Goal: Complete application form: Complete application form

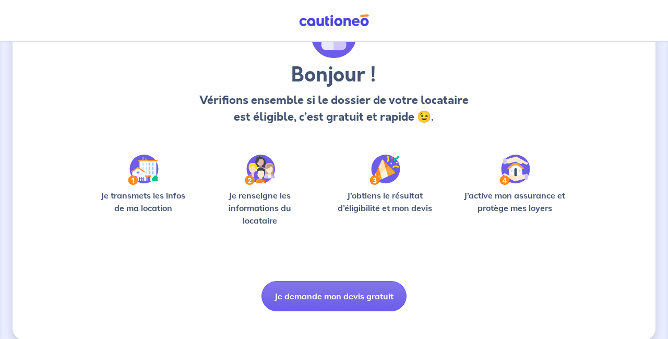
scroll to position [72, 0]
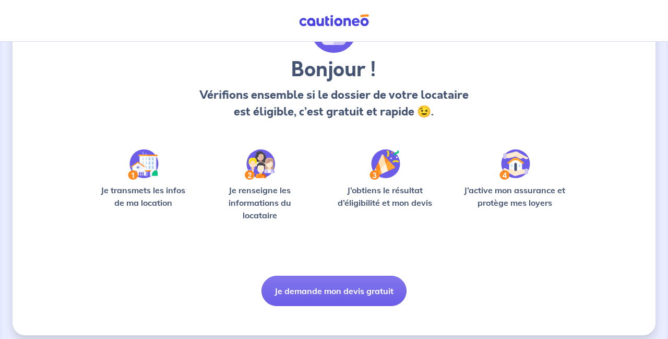
click at [262, 177] on img at bounding box center [260, 164] width 30 height 30
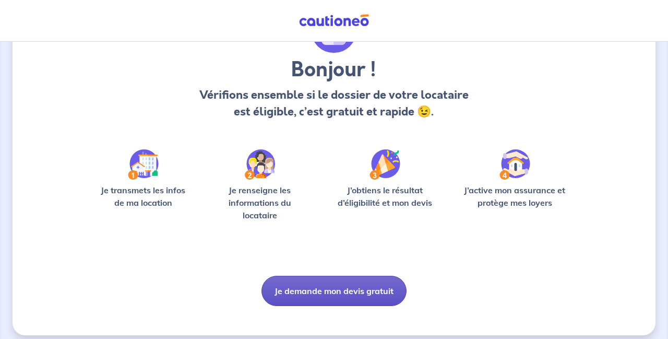
click at [317, 290] on button "Je demande mon devis gratuit" at bounding box center [333, 290] width 145 height 30
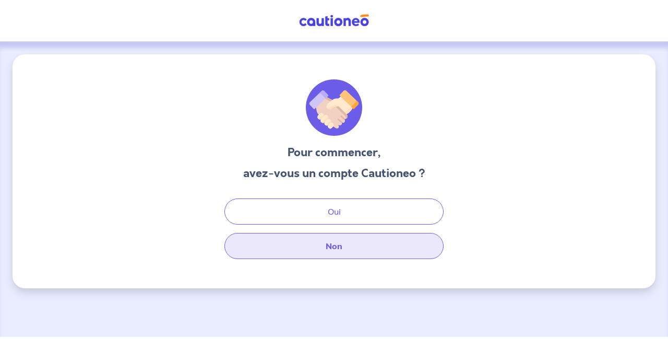
click at [343, 247] on button "Non" at bounding box center [333, 246] width 219 height 26
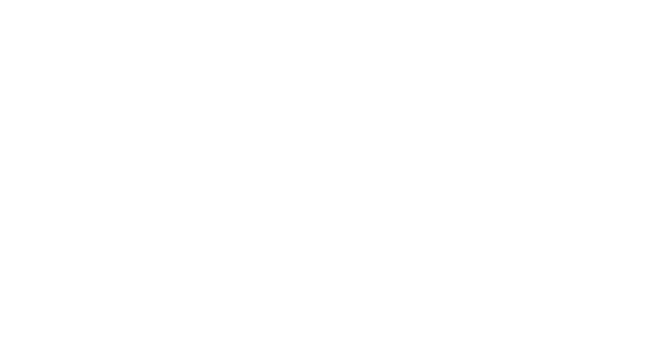
select select "FR"
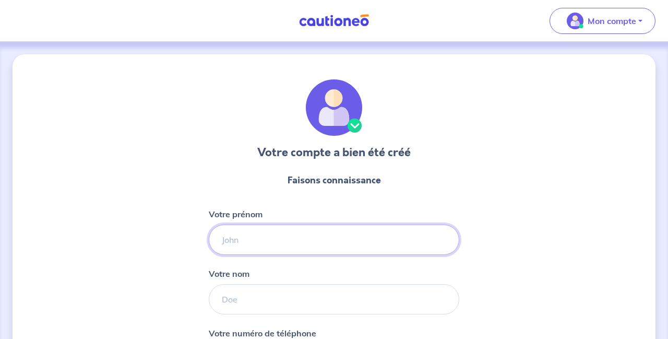
click at [295, 242] on input "Votre prénom" at bounding box center [334, 239] width 250 height 30
type input "Hasse"
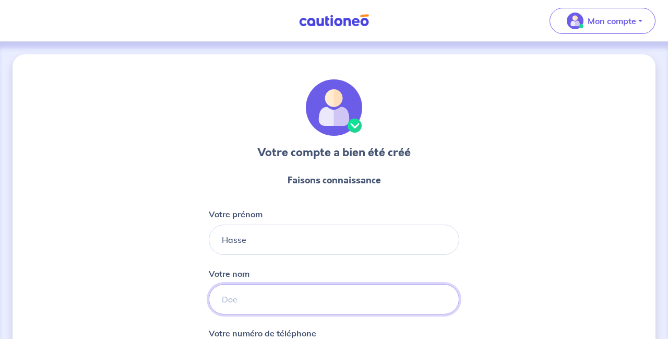
type input "Poulsen"
type input "06 63 24 54 76"
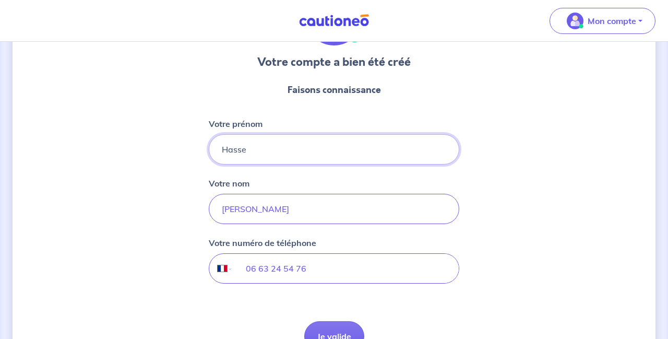
scroll to position [153, 0]
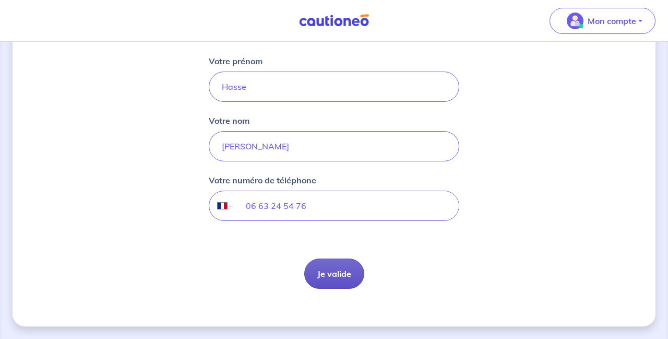
click at [336, 273] on button "Je valide" at bounding box center [334, 273] width 60 height 30
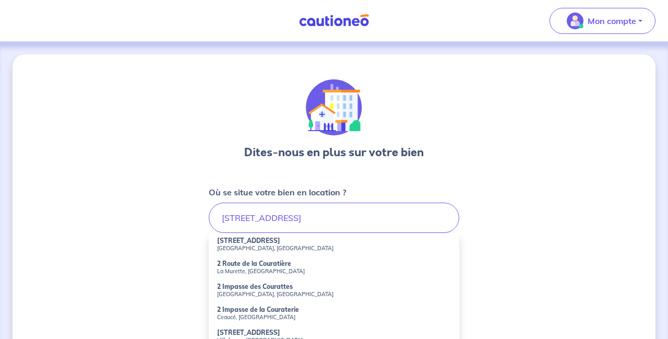
click at [242, 241] on strong "2 Rue Courat" at bounding box center [248, 240] width 63 height 8
type input "2 Rue Courat, Paris, France"
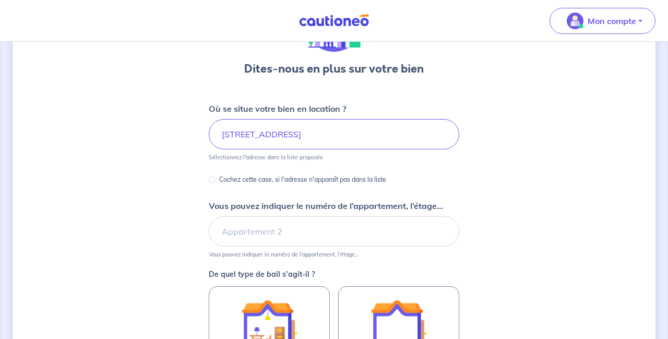
scroll to position [92, 0]
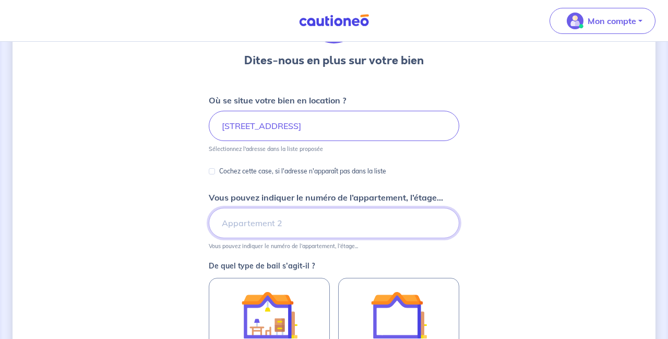
click at [316, 219] on input "Vous pouvez indiquer le numéro de l’appartement, l’étage..." at bounding box center [334, 223] width 250 height 30
click at [228, 225] on input "2.etage" at bounding box center [334, 223] width 250 height 30
click at [261, 222] on input "2e etage" at bounding box center [334, 223] width 250 height 30
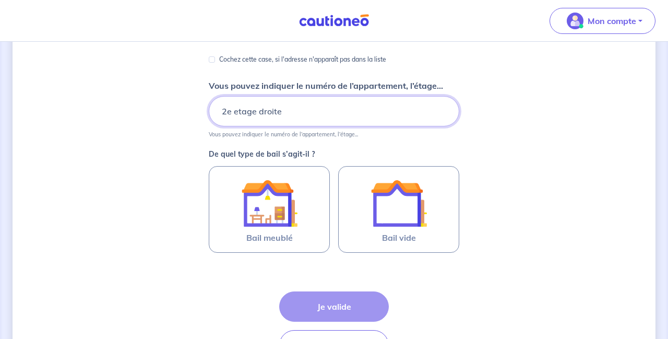
scroll to position [211, 0]
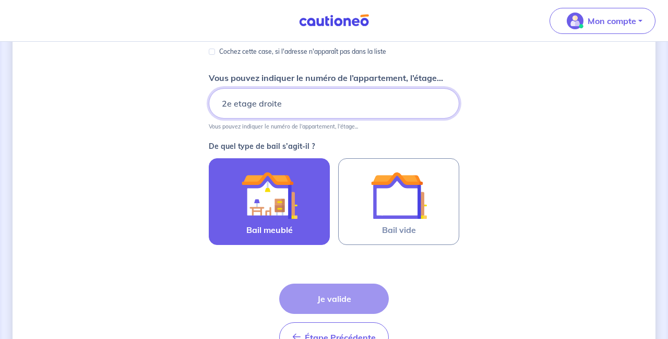
type input "2e etage droite"
click at [261, 209] on img at bounding box center [269, 195] width 56 height 56
click at [0, 0] on input "Bail meublé" at bounding box center [0, 0] width 0 height 0
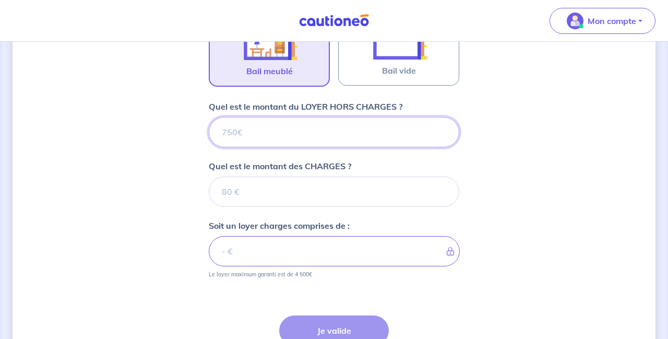
scroll to position [370, 0]
type input "1"
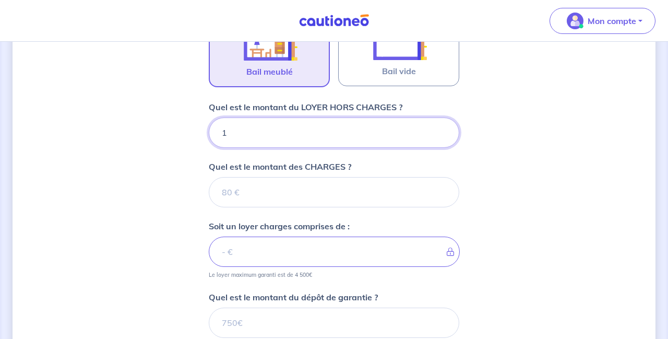
type input "15"
type input "1500"
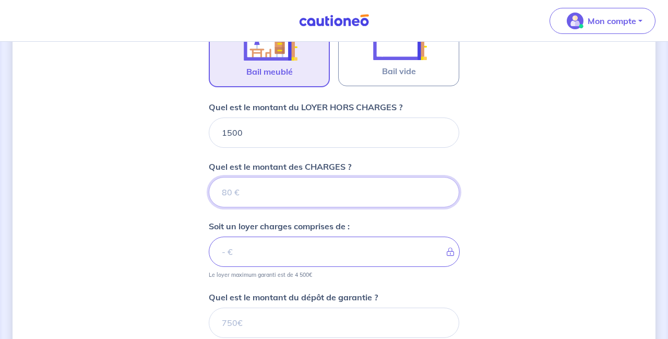
click at [279, 189] on input "Quel est le montant des CHARGES ?" at bounding box center [334, 192] width 250 height 30
type input "1"
type input "1501"
type input "15"
type input "1515"
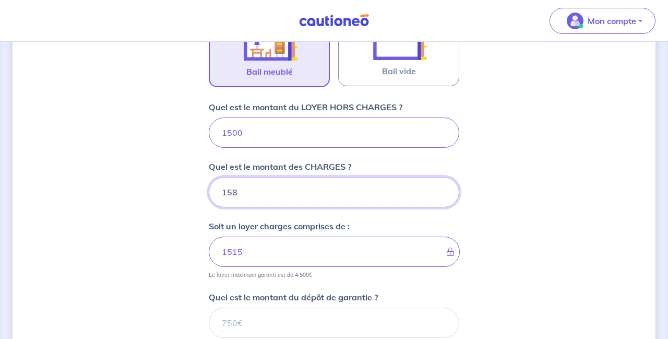
type input "1580"
type input "3080"
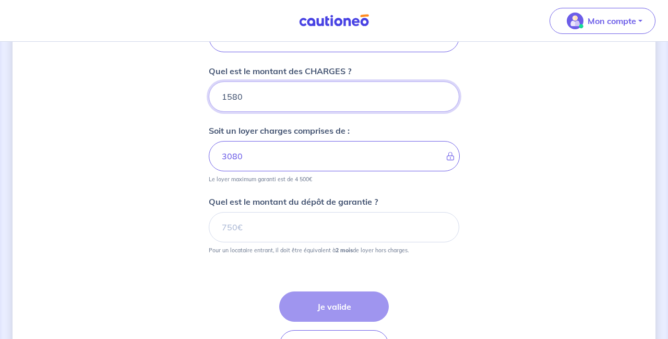
scroll to position [466, 0]
type input "1580"
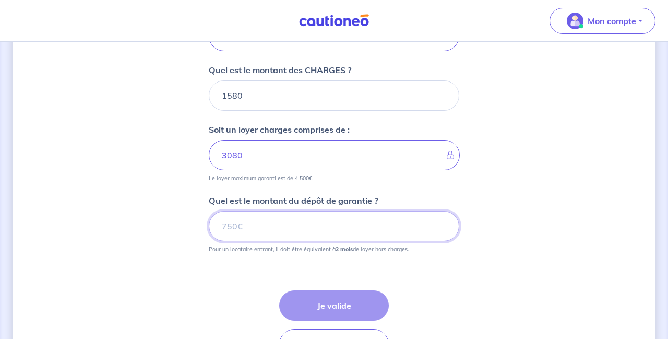
click at [260, 219] on input "Quel est le montant du dépôt de garantie ?" at bounding box center [334, 226] width 250 height 30
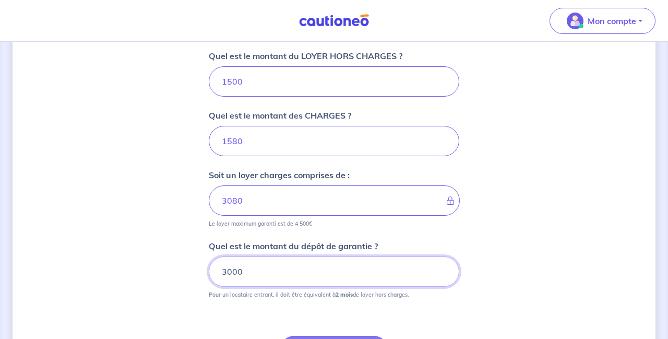
scroll to position [415, 0]
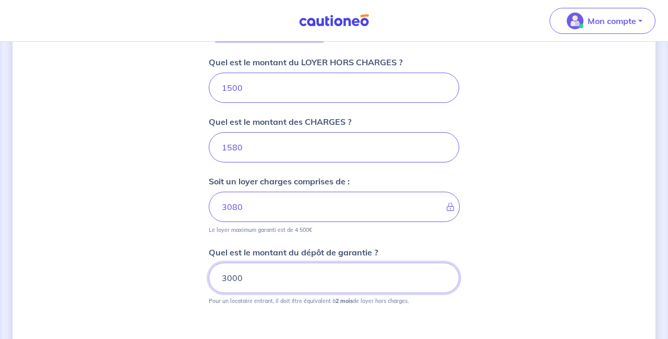
type input "3000"
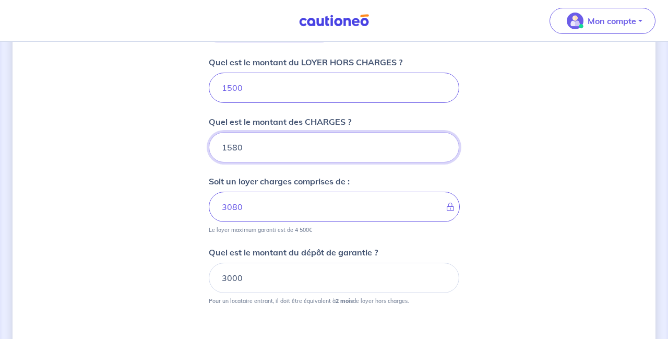
click at [233, 147] on input "1580" at bounding box center [334, 147] width 250 height 30
type input "80"
type input "1580"
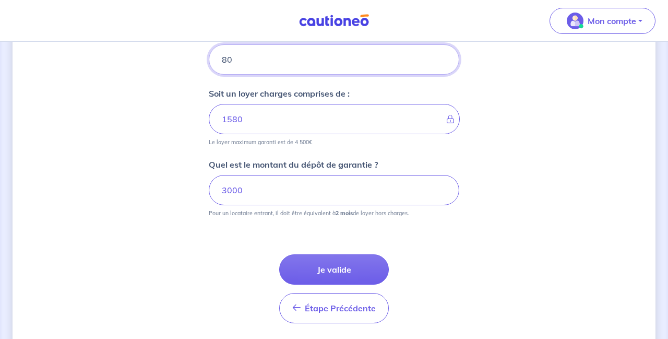
scroll to position [503, 0]
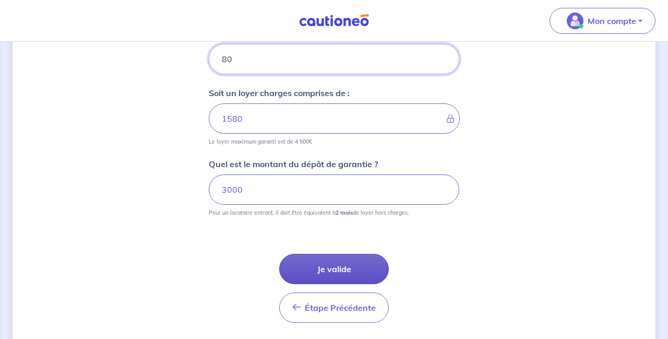
type input "80"
click at [323, 272] on button "Je valide" at bounding box center [334, 269] width 110 height 30
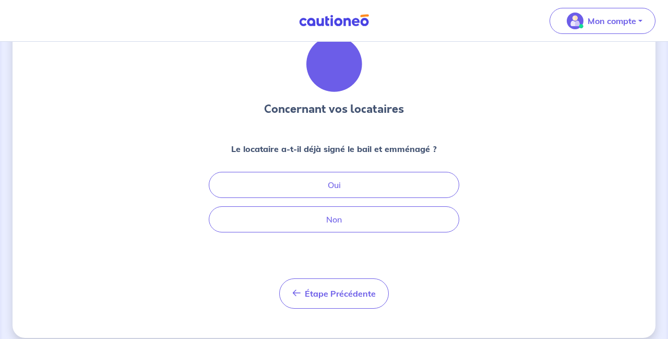
scroll to position [55, 0]
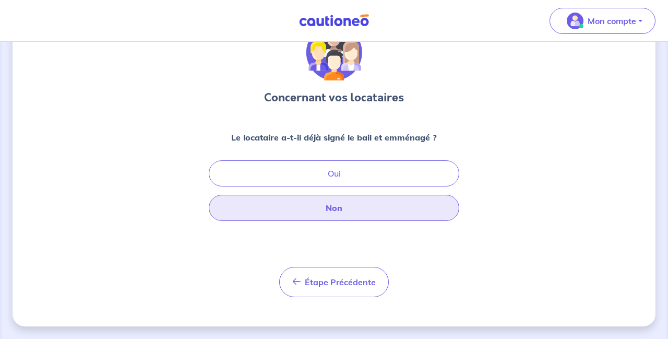
click at [340, 199] on button "Non" at bounding box center [334, 208] width 250 height 26
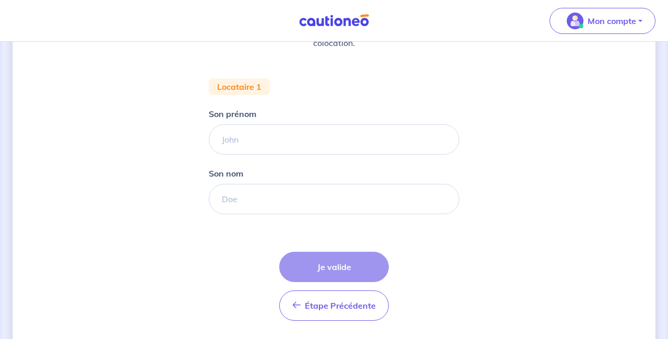
scroll to position [177, 0]
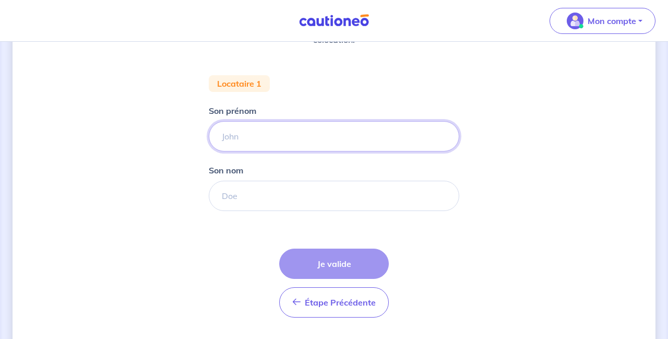
click at [291, 143] on input "Son prénom" at bounding box center [334, 136] width 250 height 30
type input "Sofia"
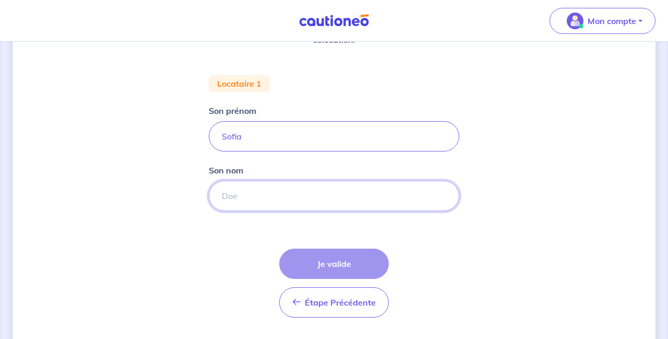
click at [274, 195] on input "Son nom" at bounding box center [334, 195] width 250 height 30
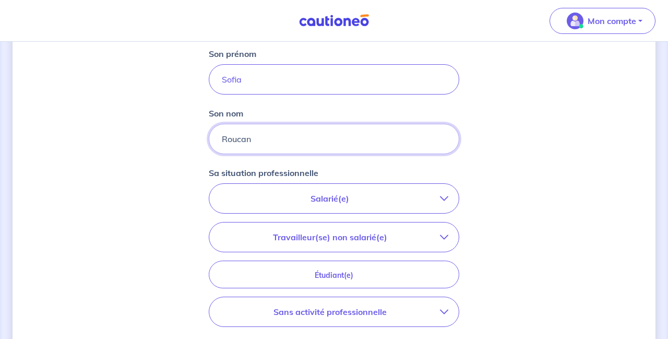
scroll to position [240, 0]
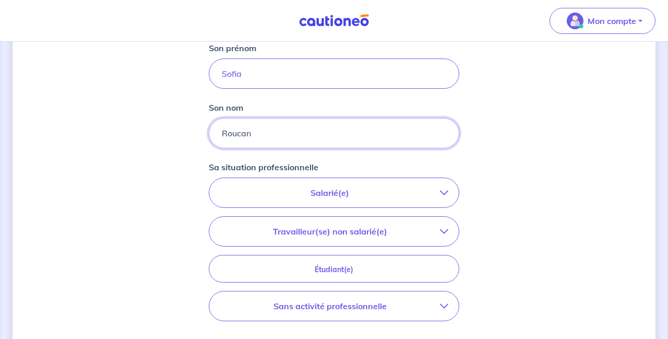
type input "Roucan"
click at [351, 188] on p "Salarié(e)" at bounding box center [330, 192] width 220 height 13
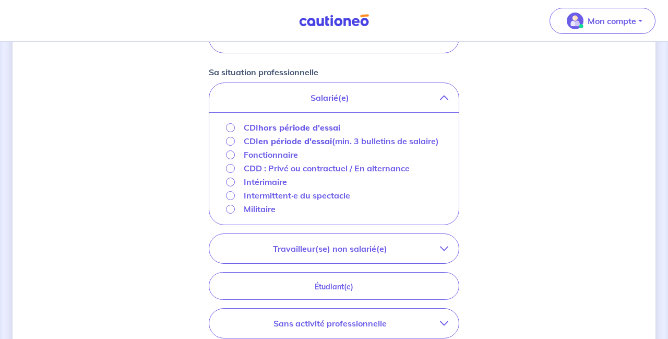
scroll to position [334, 0]
click at [522, 174] on div "Concernant vos locataires 💡 Pour info : nous acceptons les personnes seules, le…" at bounding box center [334, 105] width 643 height 771
click at [436, 255] on p "Travailleur(se) non salarié(e)" at bounding box center [330, 249] width 220 height 13
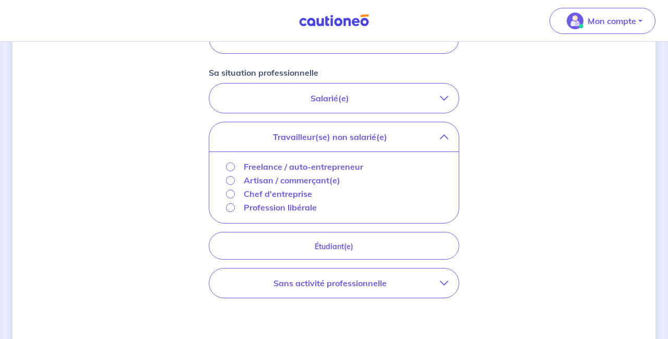
click at [448, 91] on button "Salarié(e)" at bounding box center [333, 97] width 249 height 29
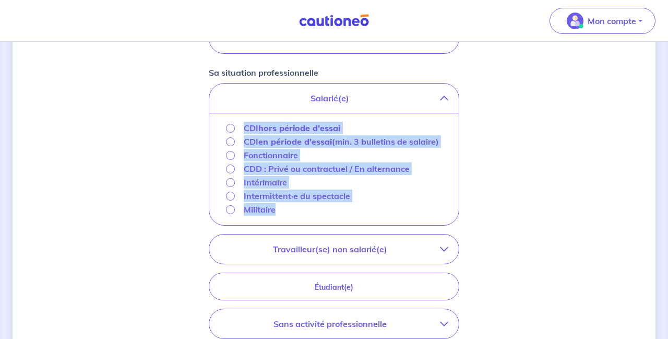
drag, startPoint x: 352, startPoint y: 227, endPoint x: 223, endPoint y: 122, distance: 166.8
click at [223, 122] on div "CDI hors période d'essai CDI en période d'essai (min. 3 bulletins de salaire) F…" at bounding box center [334, 169] width 233 height 95
click at [379, 225] on div "CDI hors période d'essai CDI en période d'essai (min. 3 bulletins de salaire) F…" at bounding box center [333, 169] width 249 height 112
drag, startPoint x: 379, startPoint y: 232, endPoint x: 334, endPoint y: 97, distance: 142.5
click at [334, 97] on div "Salarié(e) CDI hors période d'essai CDI en période d'essai (min. 3 bulletins de…" at bounding box center [334, 154] width 250 height 142
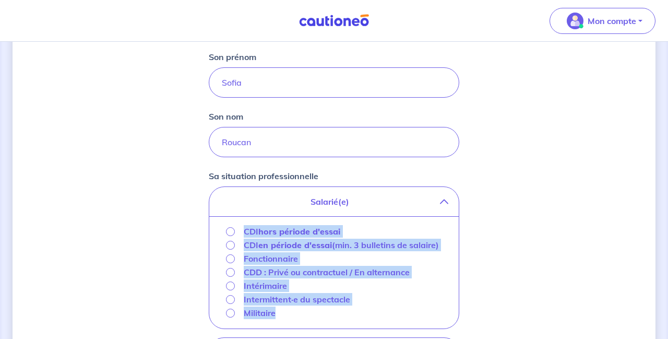
scroll to position [232, 0]
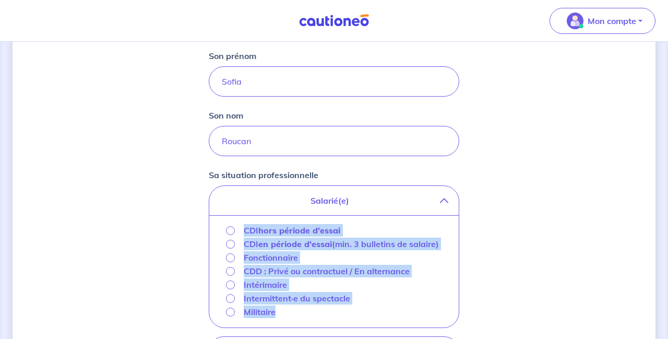
click at [324, 304] on p "Intermittent·e du spectacle" at bounding box center [297, 298] width 106 height 13
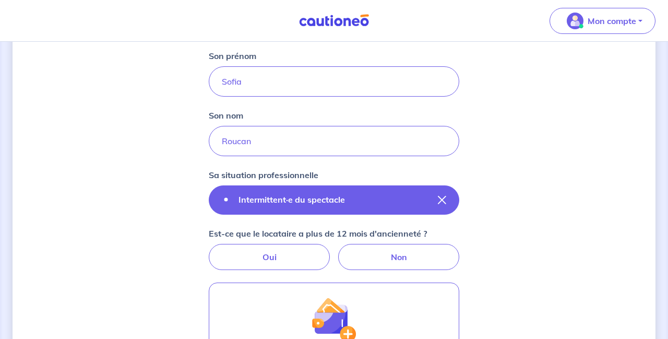
click at [442, 202] on icon "button" at bounding box center [442, 200] width 8 height 8
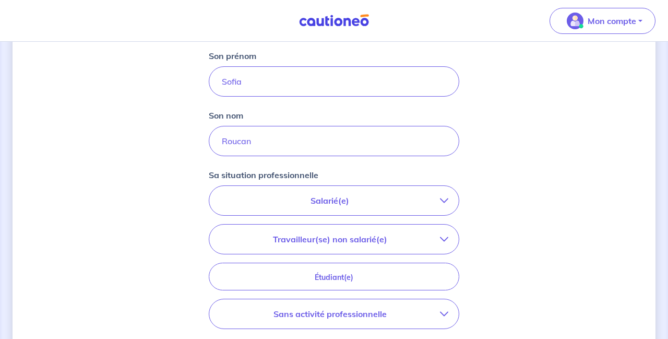
click at [386, 203] on p "Salarié(e)" at bounding box center [330, 200] width 220 height 13
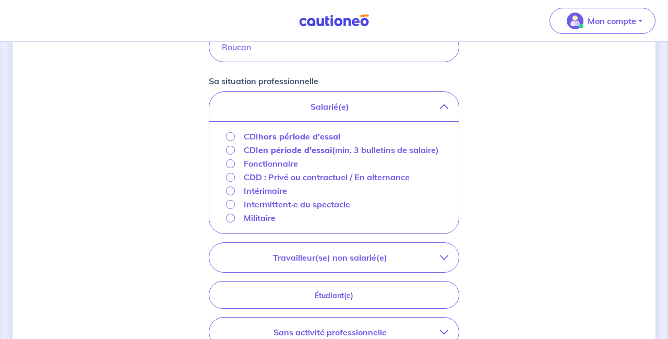
scroll to position [351, 0]
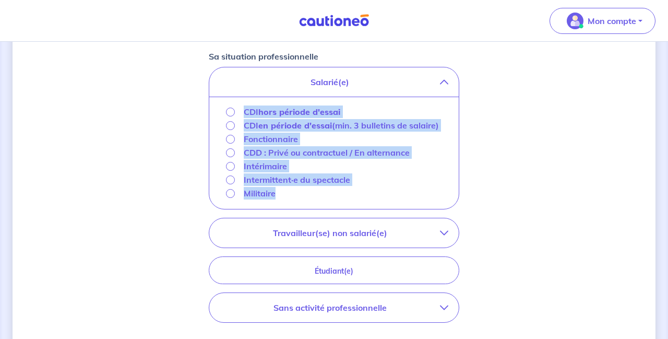
drag, startPoint x: 284, startPoint y: 209, endPoint x: 307, endPoint y: 70, distance: 140.6
click at [307, 70] on div "Salarié(e) CDI hors période d'essai CDI en période d'essai (min. 3 bulletins de…" at bounding box center [334, 138] width 250 height 142
copy div "CDI hors période d'essai CDI en période d'essai (min. 3 bulletins de salaire) F…"
click at [549, 105] on div "Concernant vos locataires 💡 Pour info : nous acceptons les personnes seules, le…" at bounding box center [334, 89] width 643 height 771
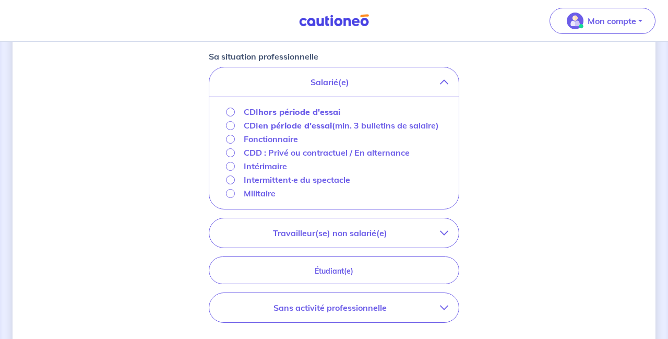
click at [390, 239] on p "Travailleur(se) non salarié(e)" at bounding box center [330, 232] width 220 height 13
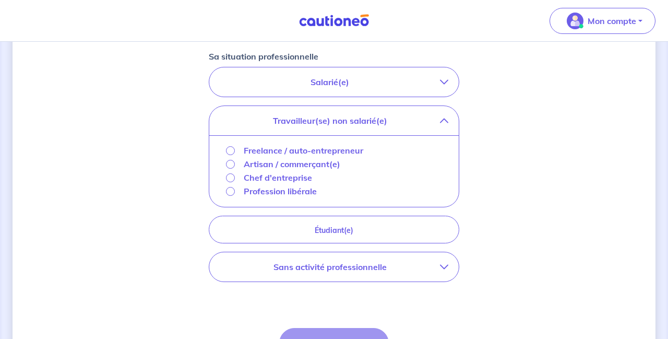
click at [413, 266] on p "Sans activité professionnelle" at bounding box center [330, 266] width 220 height 13
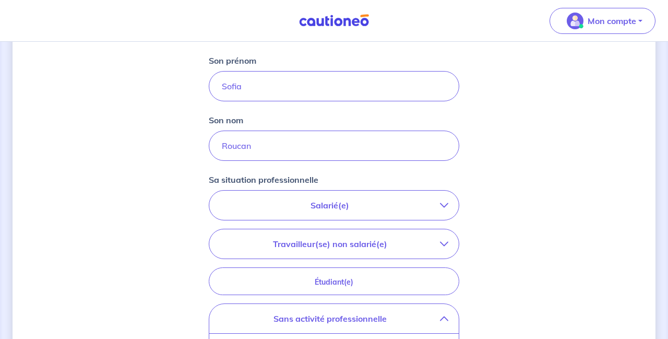
scroll to position [226, 0]
click at [351, 214] on button "Salarié(e)" at bounding box center [333, 206] width 249 height 29
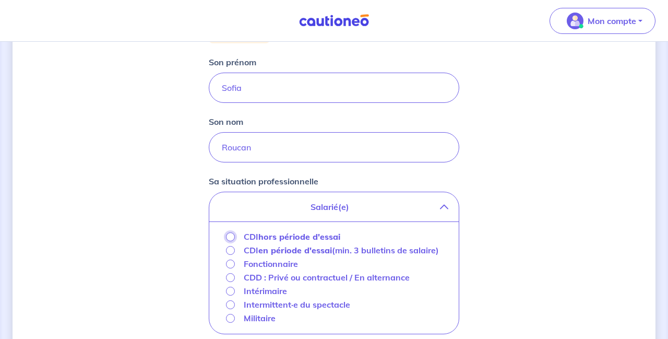
click at [232, 240] on input "CDI hors période d'essai" at bounding box center [230, 236] width 9 height 9
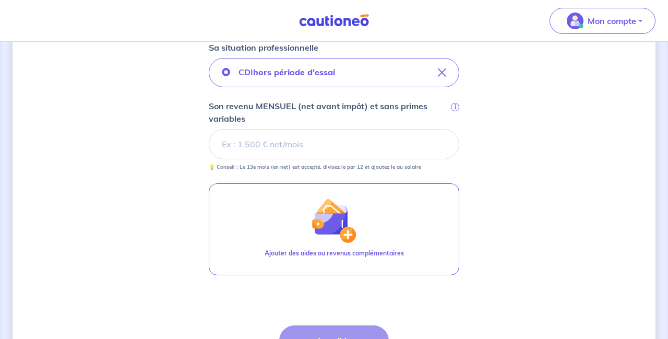
scroll to position [360, 0]
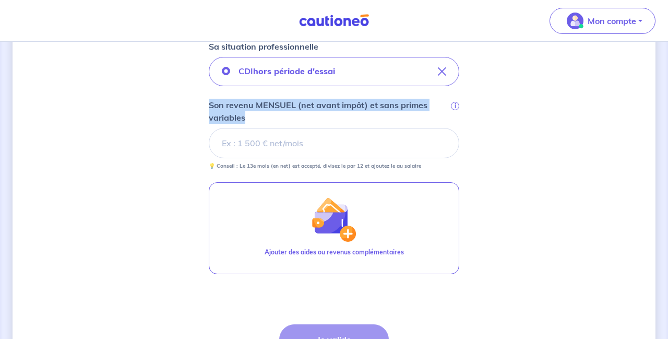
drag, startPoint x: 255, startPoint y: 117, endPoint x: 180, endPoint y: 106, distance: 74.8
click at [180, 106] on div "Concernant vos locataires 💡 Pour info : nous acceptons les personnes seules, le…" at bounding box center [334, 62] width 643 height 737
copy p "Son revenu MENSUEL (net avant impôt) et sans primes variables"
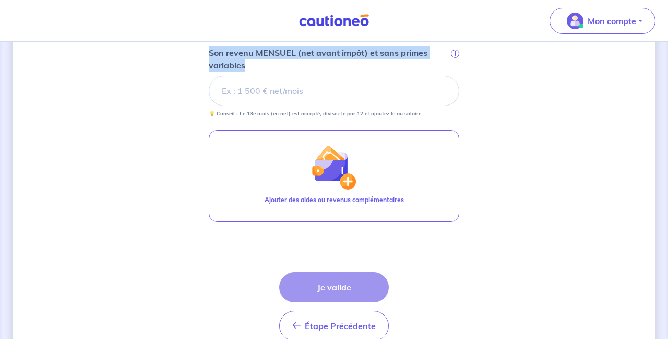
scroll to position [465, 0]
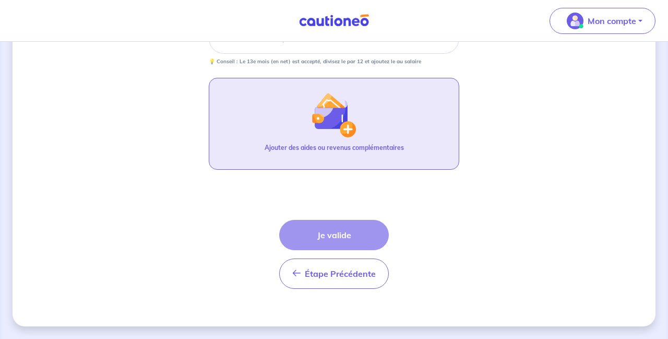
click at [412, 148] on button "Ajouter des aides ou revenus complémentaires" at bounding box center [334, 124] width 250 height 92
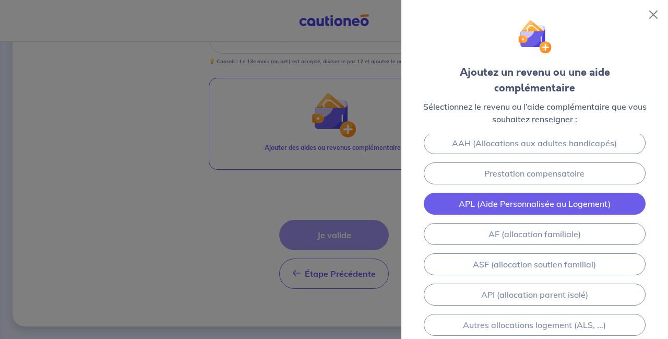
scroll to position [0, 0]
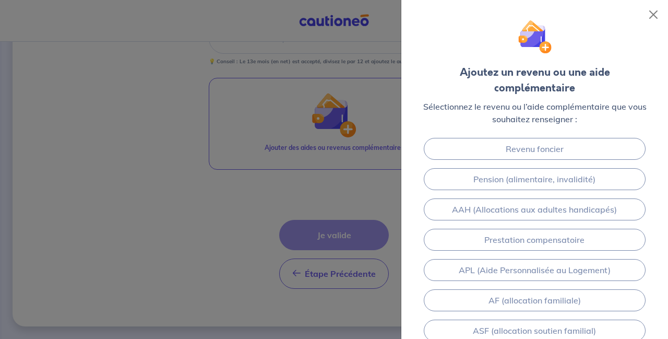
click at [138, 192] on div at bounding box center [334, 169] width 668 height 339
click at [321, 37] on div at bounding box center [334, 169] width 668 height 339
click at [184, 39] on div at bounding box center [334, 169] width 668 height 339
